Goal: Task Accomplishment & Management: Manage account settings

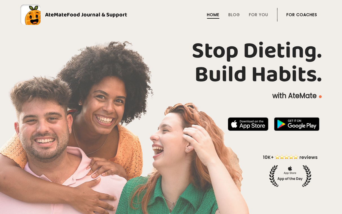
click at [291, 16] on link "For Coaches" at bounding box center [302, 14] width 31 height 5
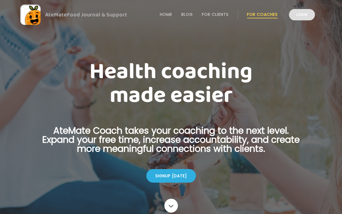
click at [294, 14] on link "Login" at bounding box center [302, 14] width 26 height 11
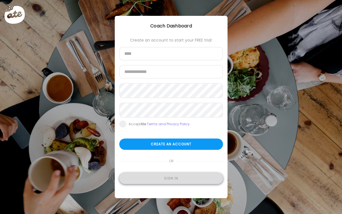
click at [171, 180] on div "Sign in" at bounding box center [171, 177] width 104 height 11
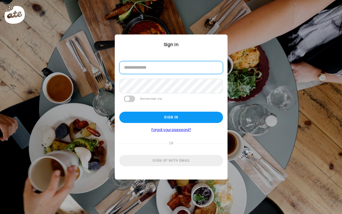
type input "**********"
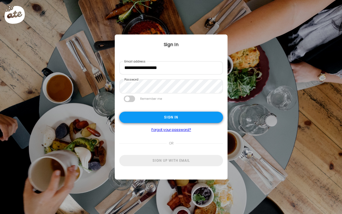
click at [162, 115] on div "Sign in" at bounding box center [171, 116] width 104 height 11
type textarea "**********"
type input "*********"
type input "**********"
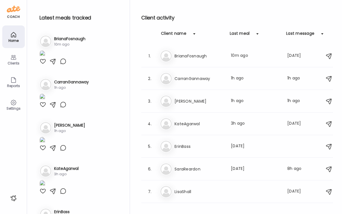
click at [40, 65] on div at bounding box center [43, 61] width 7 height 7
click at [203, 54] on h3 "BrianaFosnaugh" at bounding box center [200, 56] width 50 height 7
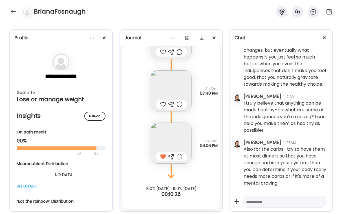
scroll to position [7681, 0]
click at [163, 104] on div at bounding box center [163, 104] width 6 height 7
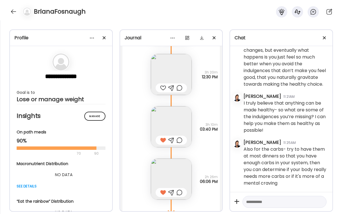
scroll to position [7628, 0]
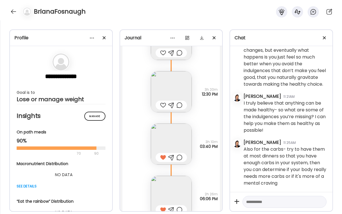
click at [163, 105] on div at bounding box center [163, 105] width 6 height 7
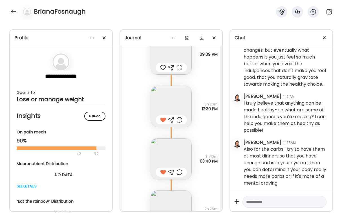
scroll to position [7576, 0]
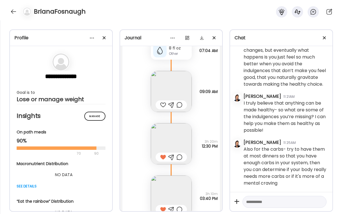
click at [162, 104] on div at bounding box center [163, 104] width 6 height 7
click at [172, 135] on img at bounding box center [171, 143] width 41 height 41
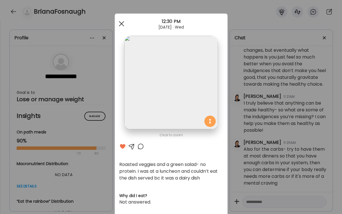
scroll to position [0, 0]
click at [121, 25] on span at bounding box center [121, 23] width 5 height 5
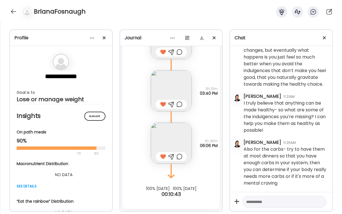
scroll to position [7681, 0]
click at [172, 134] on img at bounding box center [171, 143] width 41 height 41
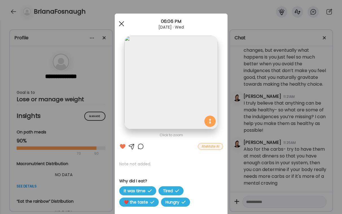
click at [121, 21] on div at bounding box center [121, 23] width 11 height 11
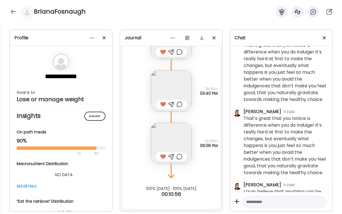
scroll to position [3149, 0]
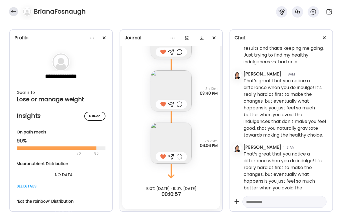
click at [10, 13] on div at bounding box center [13, 11] width 9 height 9
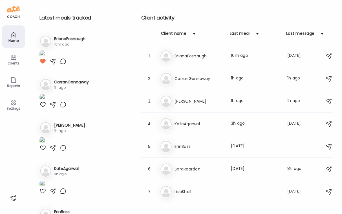
click at [169, 6] on div "Client activity Client name Last meal Last message 1. Br BrianaFosnaugh Last me…" at bounding box center [238, 107] width 195 height 214
